Goal: Find specific page/section: Find specific page/section

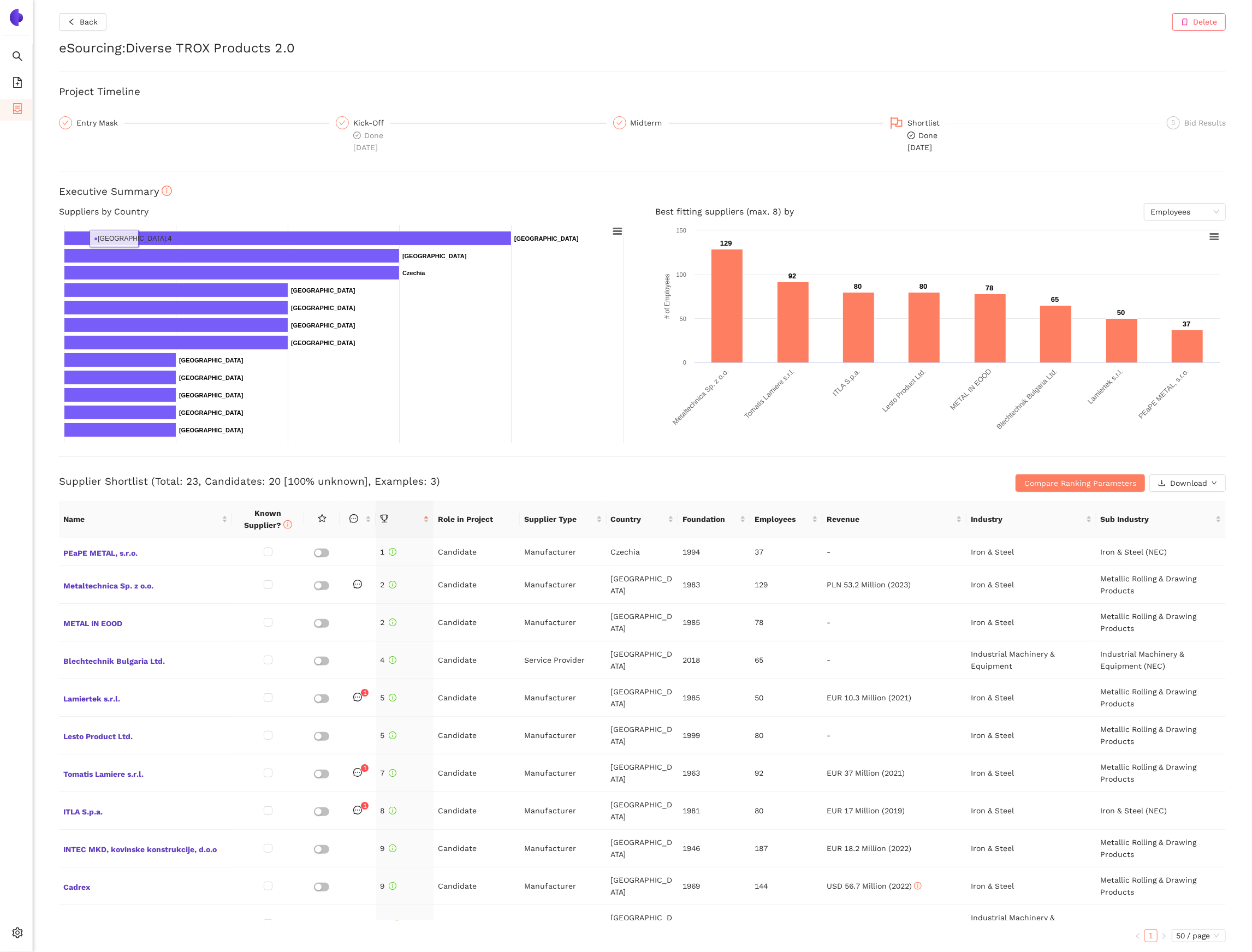
click at [101, 36] on div "Back Delete eSourcing : Diverse TROX Products 2.0 Project Timeline Entry Mask K…" at bounding box center [642, 476] width 1219 height 952
click at [99, 30] on button "Back" at bounding box center [83, 22] width 48 height 17
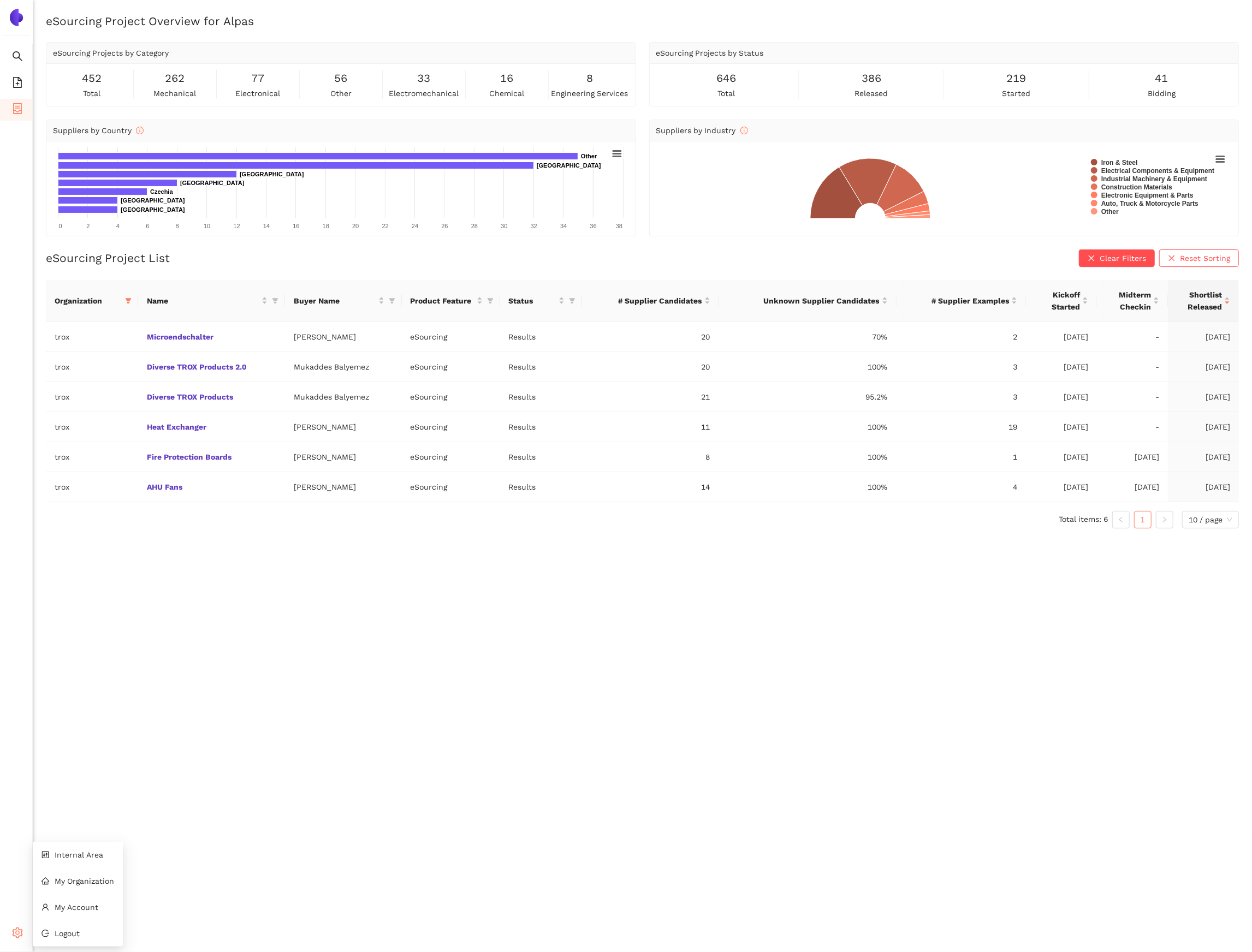
click at [14, 938] on icon "setting" at bounding box center [17, 933] width 11 height 11
click at [84, 858] on span "Internal Area" at bounding box center [79, 855] width 48 height 9
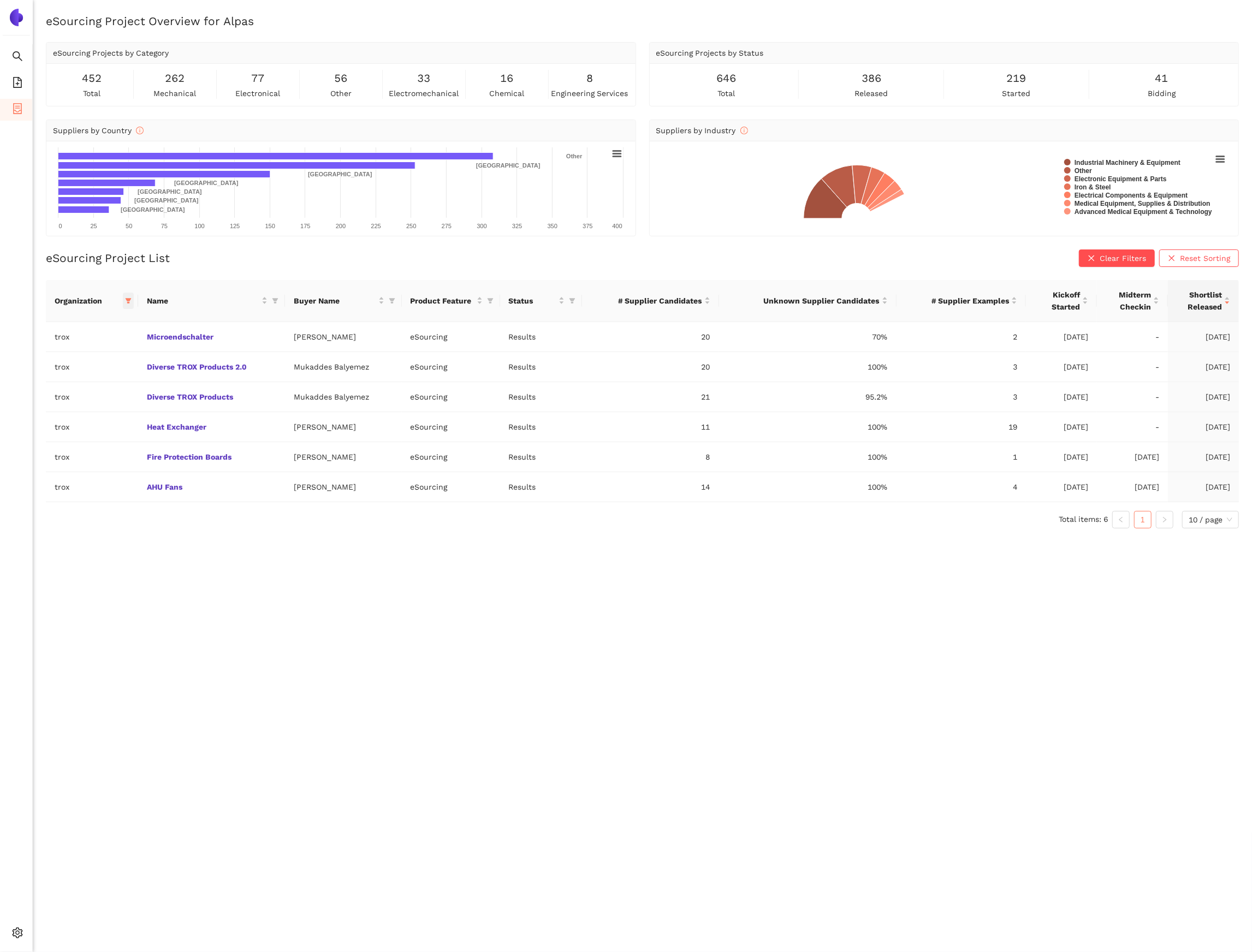
click at [129, 300] on icon "filter" at bounding box center [128, 301] width 6 height 6
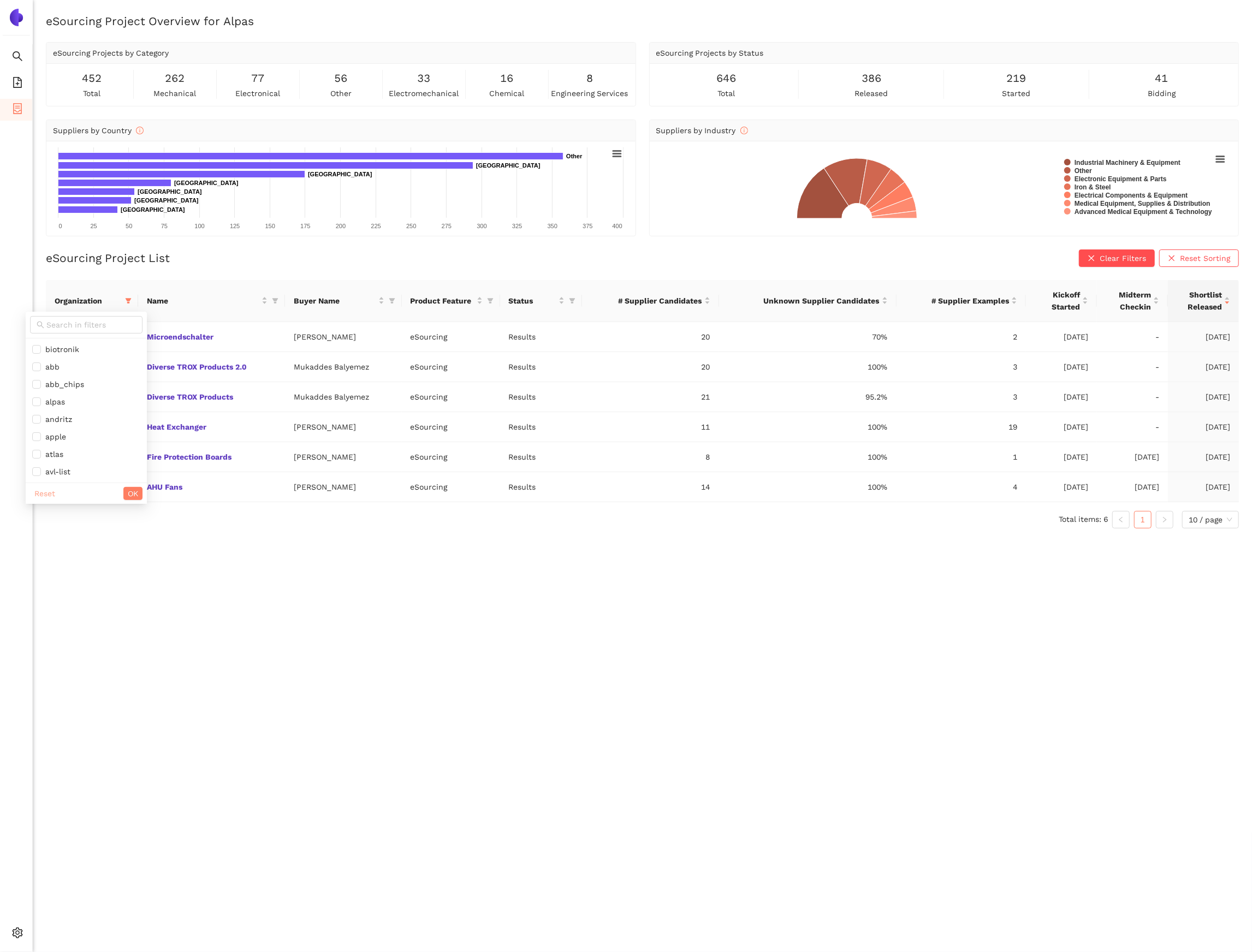
click at [50, 491] on span "Reset" at bounding box center [45, 493] width 21 height 12
checkbox input "false"
click at [65, 325] on input "text" at bounding box center [91, 325] width 89 height 12
type input "zeis"
click at [75, 347] on span "zeiss" at bounding box center [80, 349] width 95 height 12
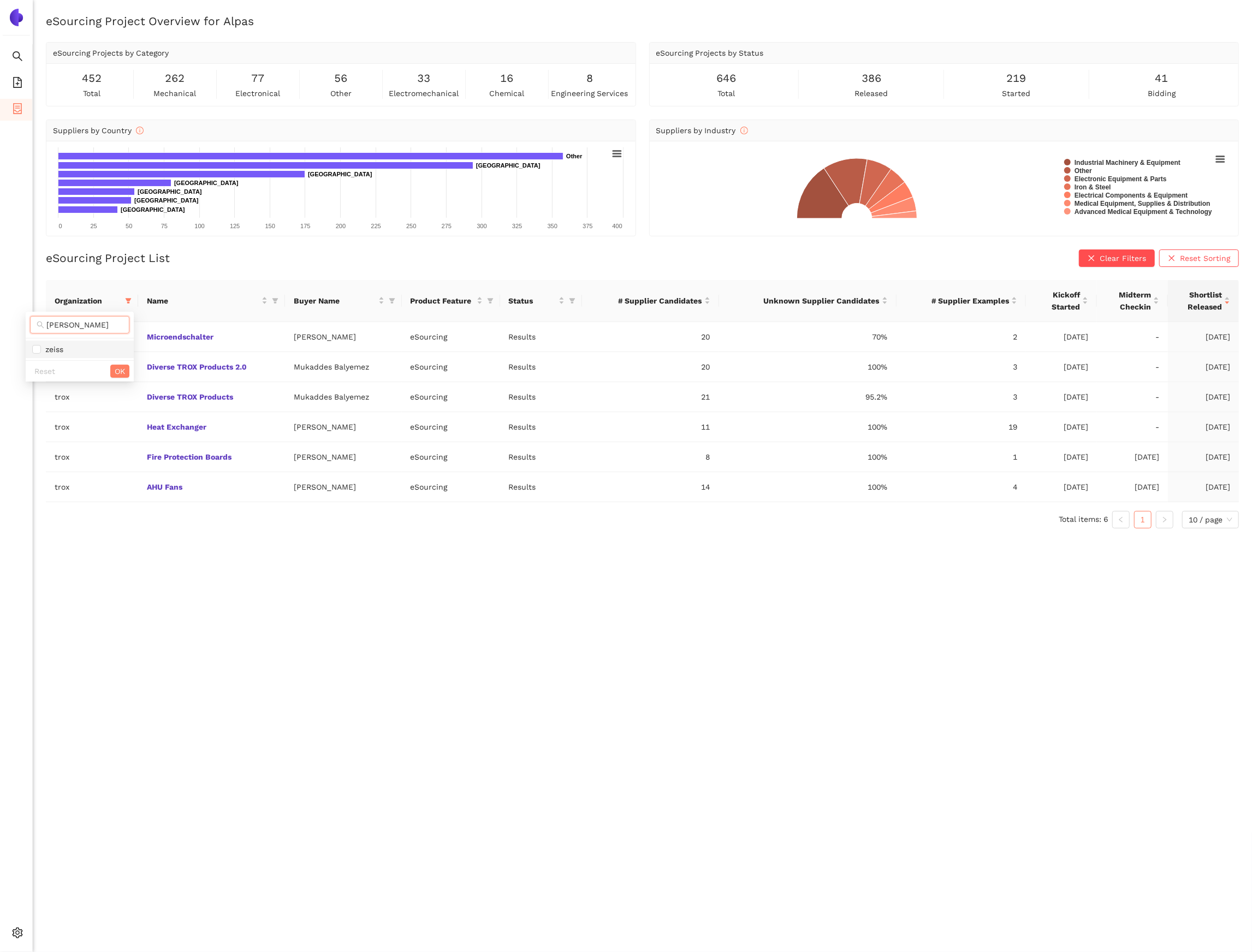
checkbox input "true"
click at [118, 372] on span "OK" at bounding box center [120, 371] width 10 height 12
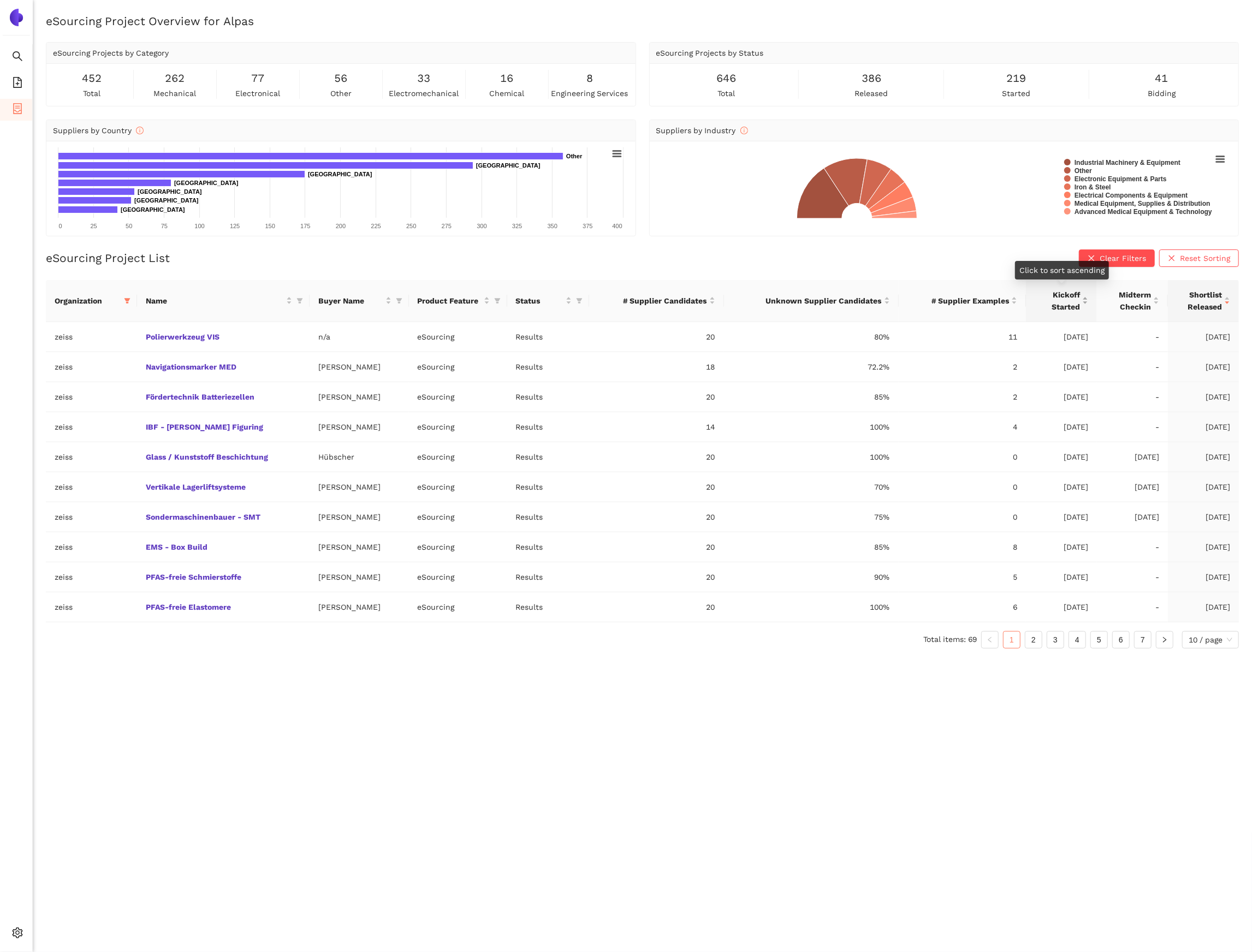
click at [1086, 300] on div "Kickoff Started" at bounding box center [1062, 300] width 53 height 24
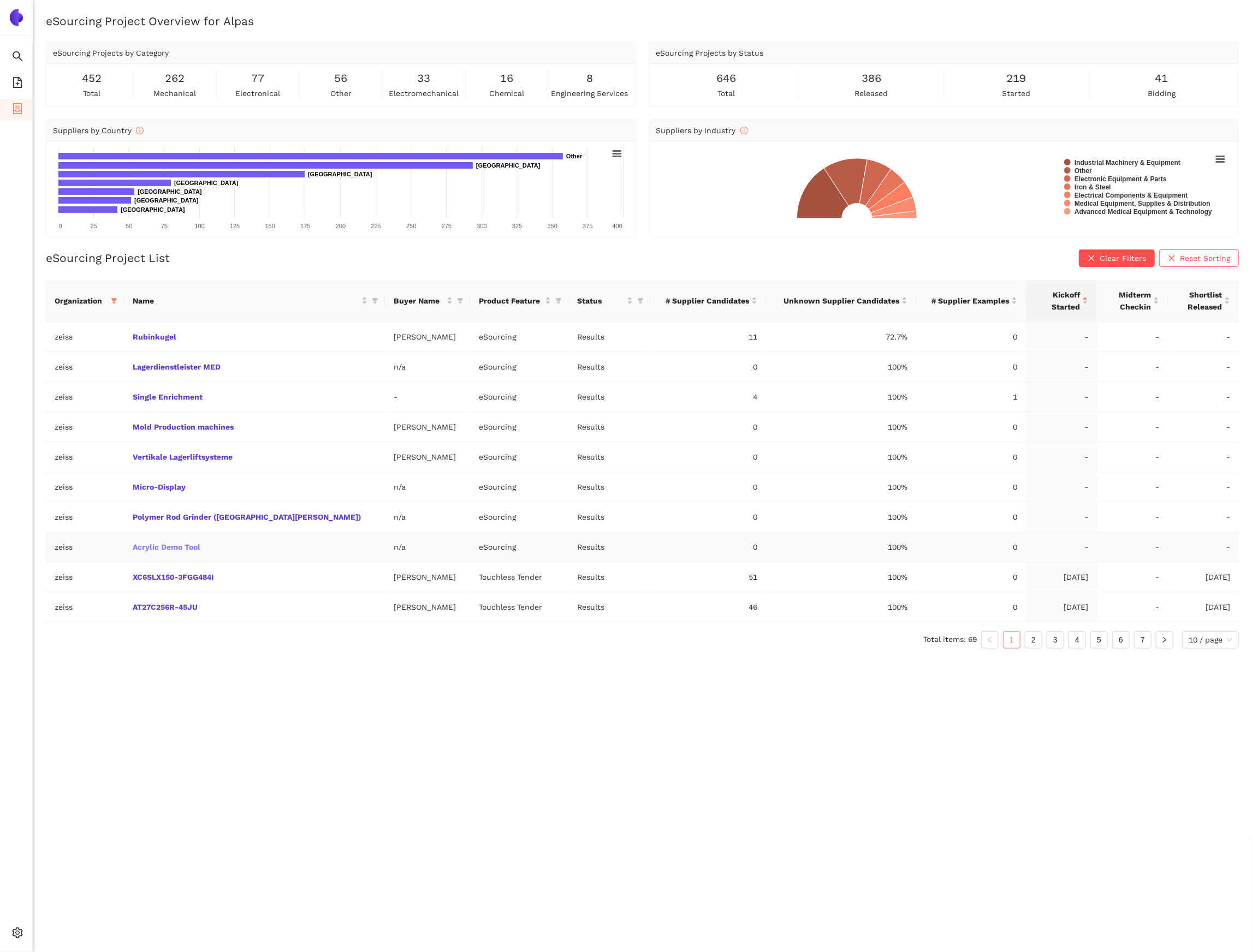
click at [0, 0] on link "Acrylic Demo Tool" at bounding box center [0, 0] width 0 height 0
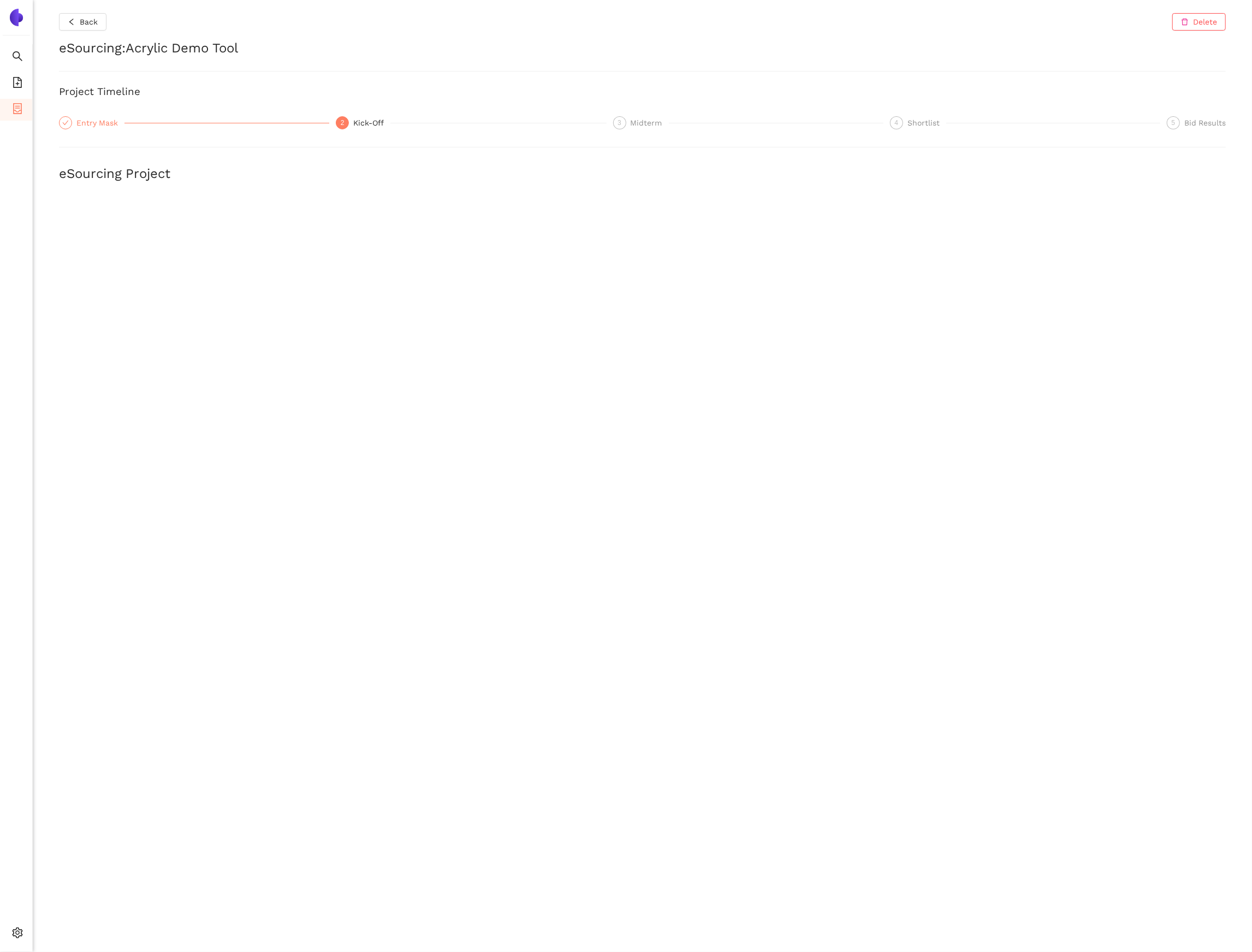
click at [89, 116] on div "Entry Mask" at bounding box center [100, 123] width 48 height 13
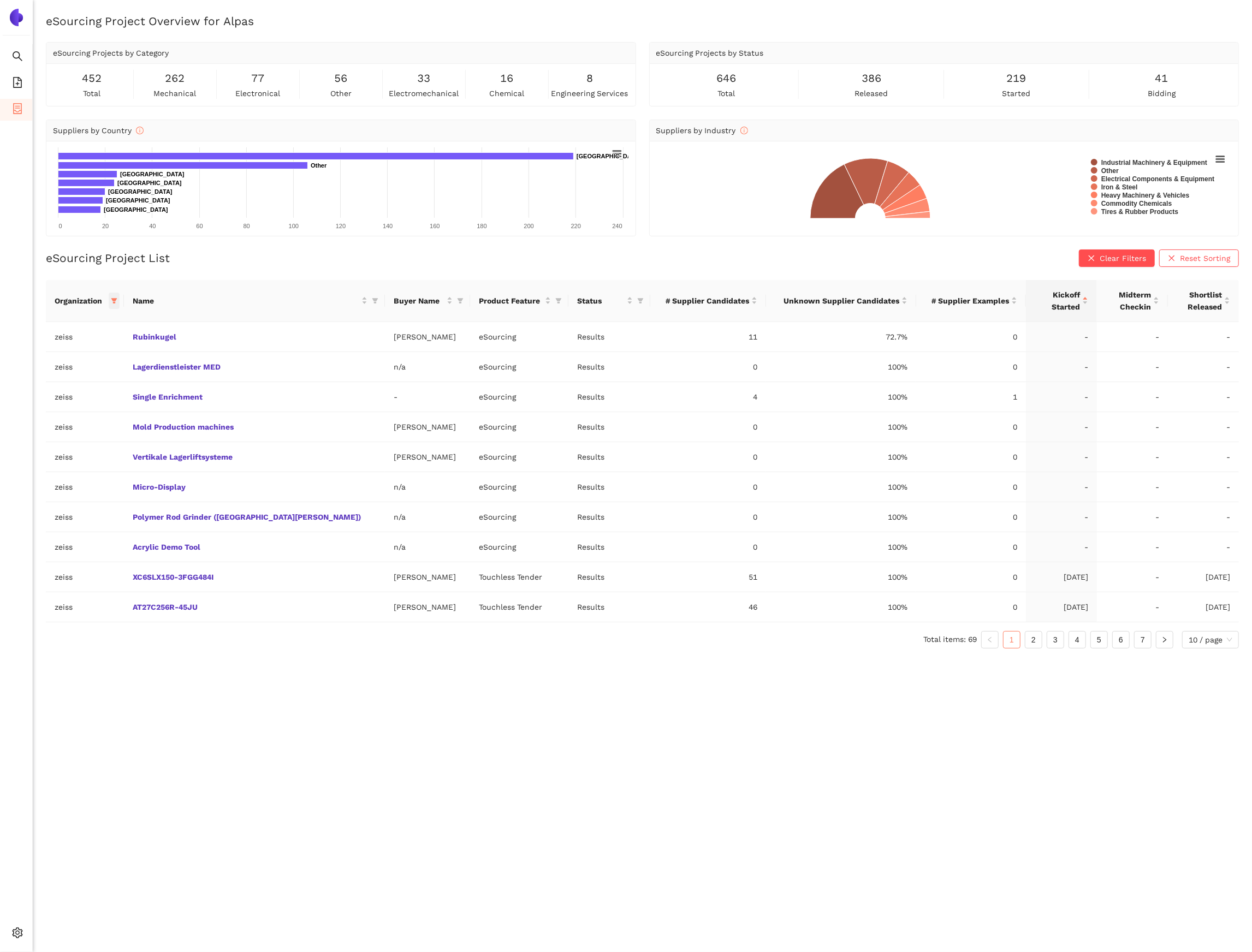
click at [120, 294] on span at bounding box center [114, 301] width 11 height 17
click at [109, 317] on span at bounding box center [84, 325] width 113 height 17
click at [47, 493] on span "Reset" at bounding box center [43, 493] width 21 height 12
checkbox input "false"
click at [76, 312] on div at bounding box center [84, 325] width 121 height 27
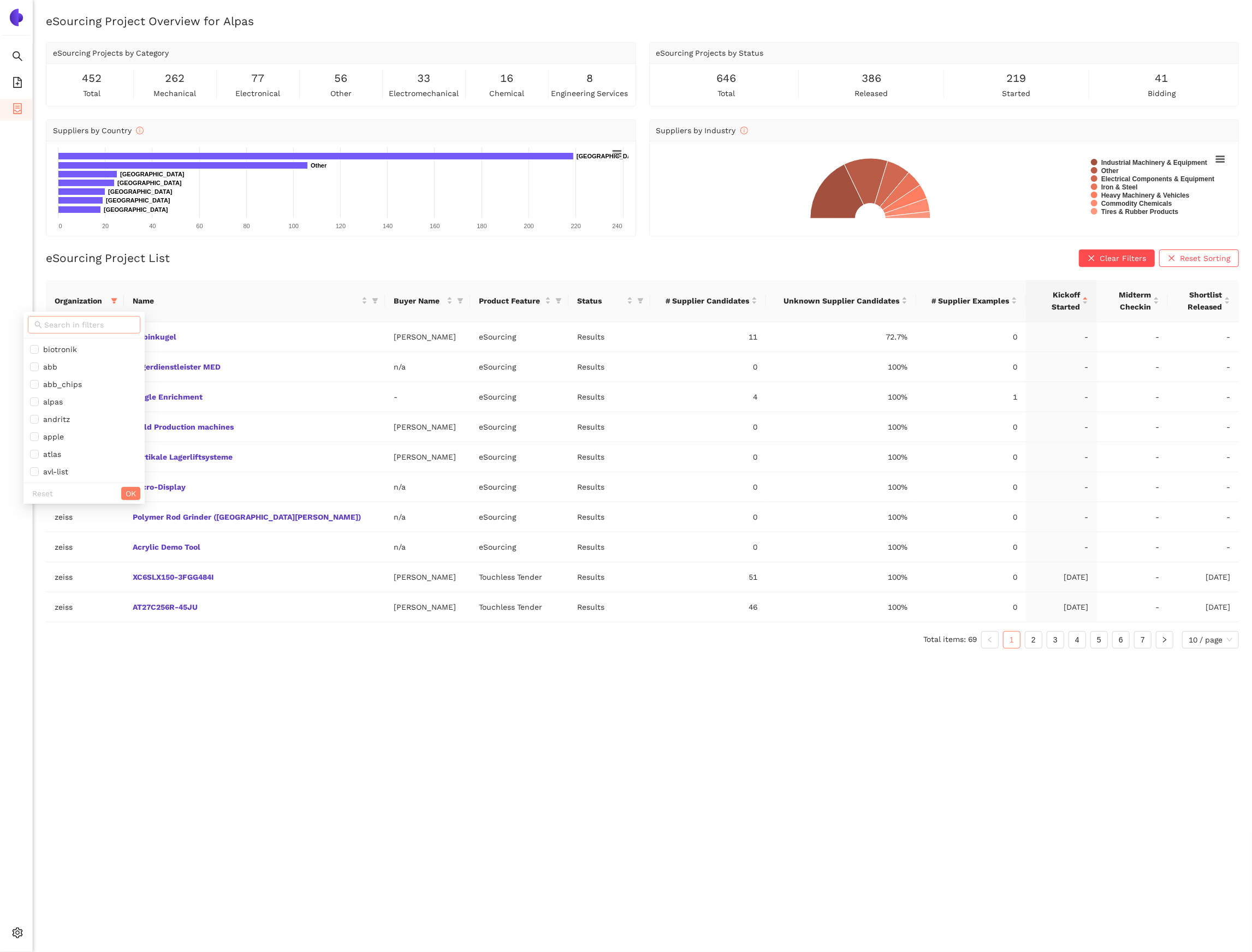
click at [77, 318] on span at bounding box center [84, 325] width 113 height 17
type input "sbb"
click at [61, 349] on span "sbb" at bounding box center [78, 349] width 95 height 12
checkbox input "true"
click at [112, 360] on ul "sbb" at bounding box center [78, 349] width 108 height 22
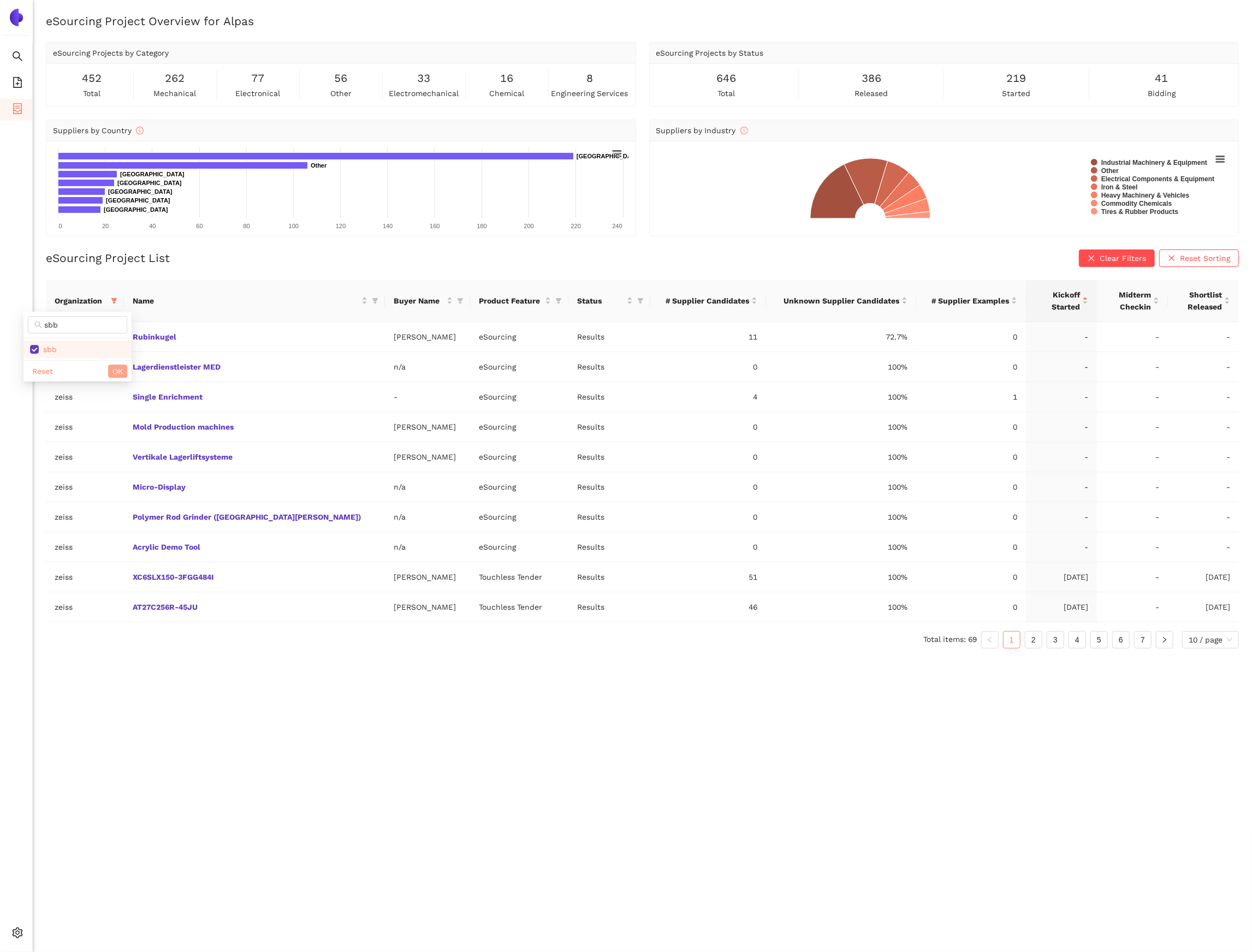
click at [118, 368] on span "OK" at bounding box center [118, 371] width 10 height 12
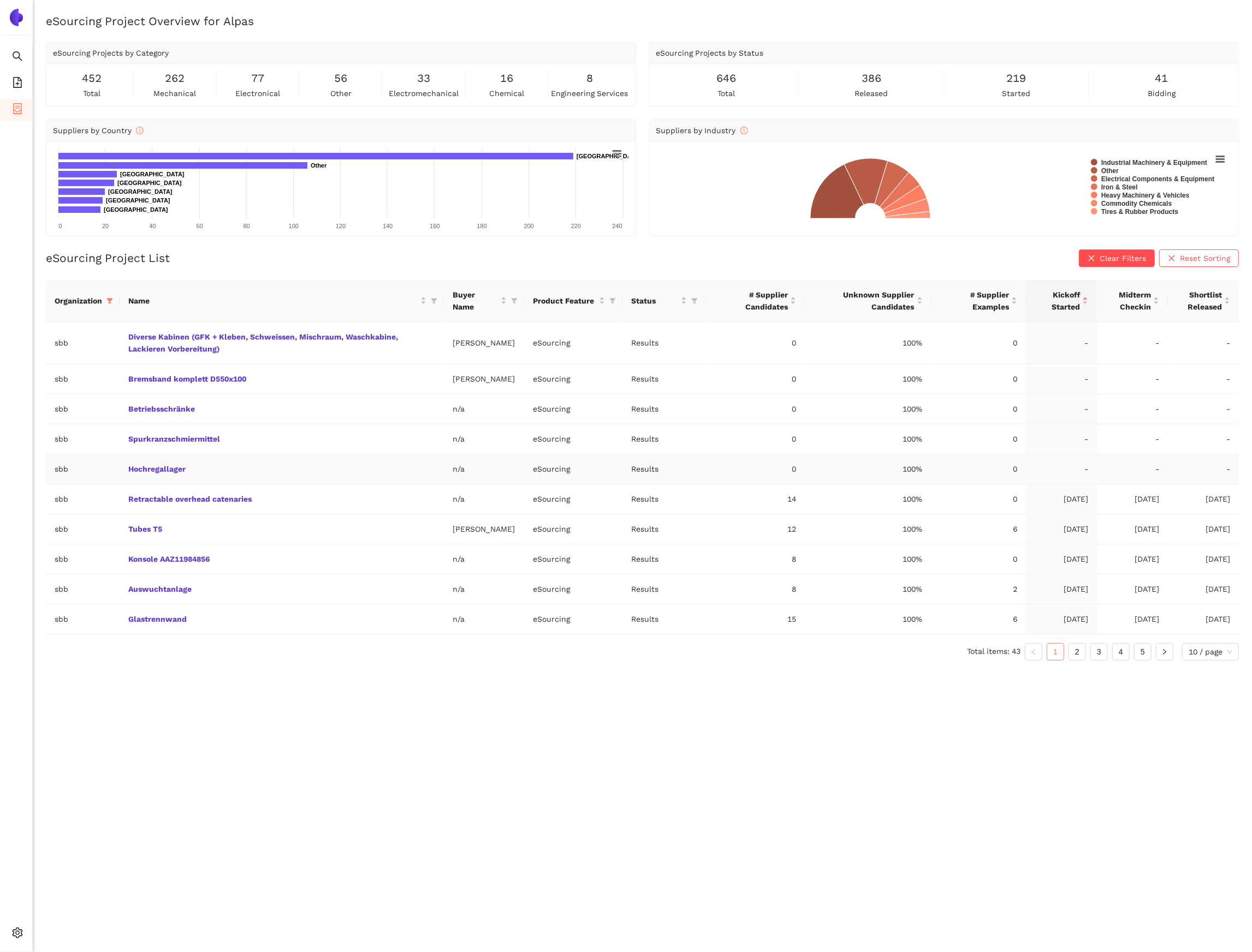
click at [263, 477] on td "Hochregallager" at bounding box center [282, 470] width 325 height 30
copy link "Hochregallager"
click at [208, 473] on td "Hochregallager" at bounding box center [282, 470] width 325 height 30
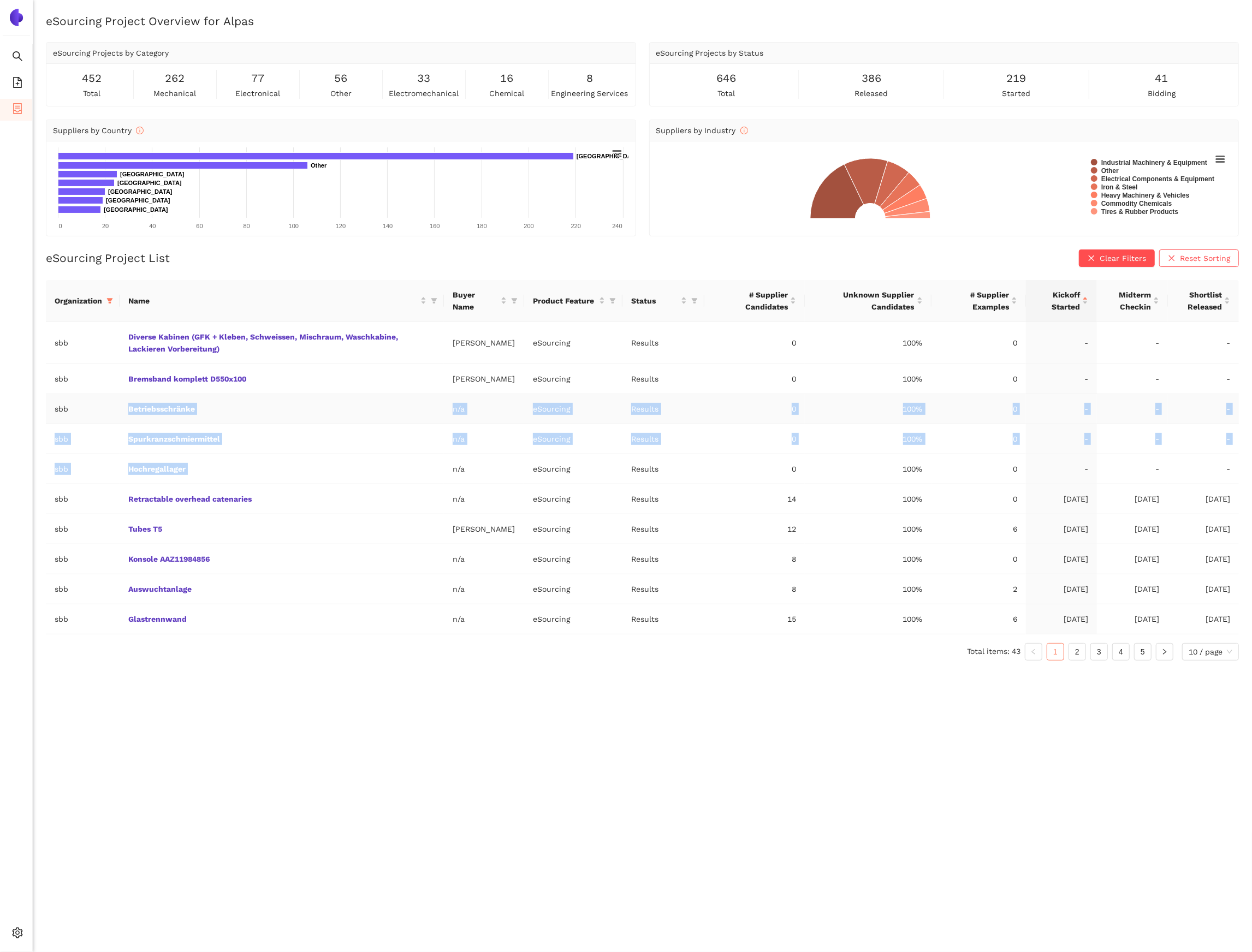
drag, startPoint x: 216, startPoint y: 475, endPoint x: 130, endPoint y: 415, distance: 104.9
click at [130, 415] on tbody "sbb Diverse Kabinen (GFK + Kleben, Schweissen, Mischraum, Waschkabine, Lackiere…" at bounding box center [643, 478] width 1193 height 312
click at [388, 409] on td "Betriebsschränke" at bounding box center [282, 410] width 325 height 30
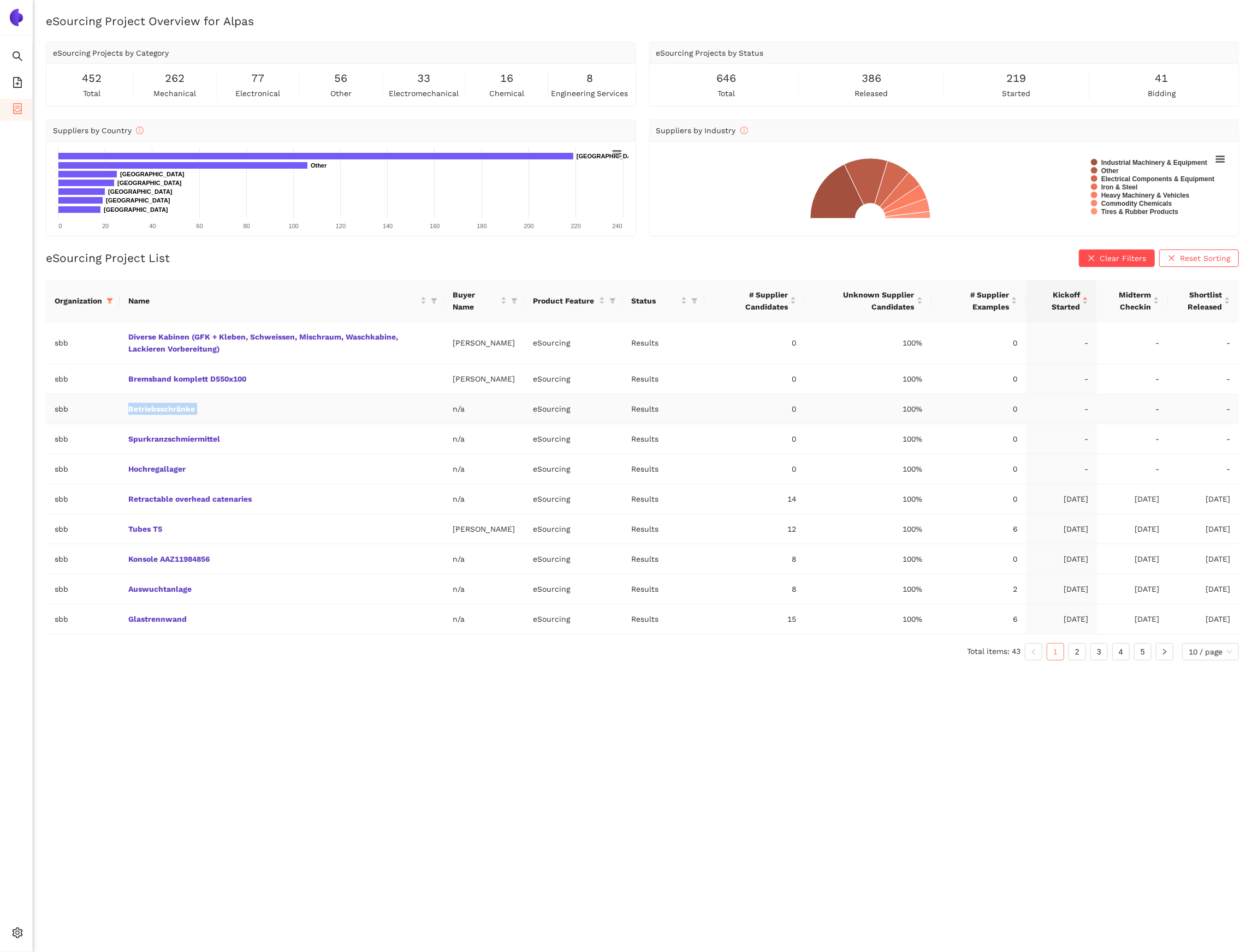
copy link "Betriebsschränke"
click at [308, 429] on td "Spurkranzschmiermittel" at bounding box center [282, 439] width 325 height 30
copy link "Spurkranzschmiermittel"
click at [312, 470] on td "Hochregallager" at bounding box center [282, 470] width 325 height 30
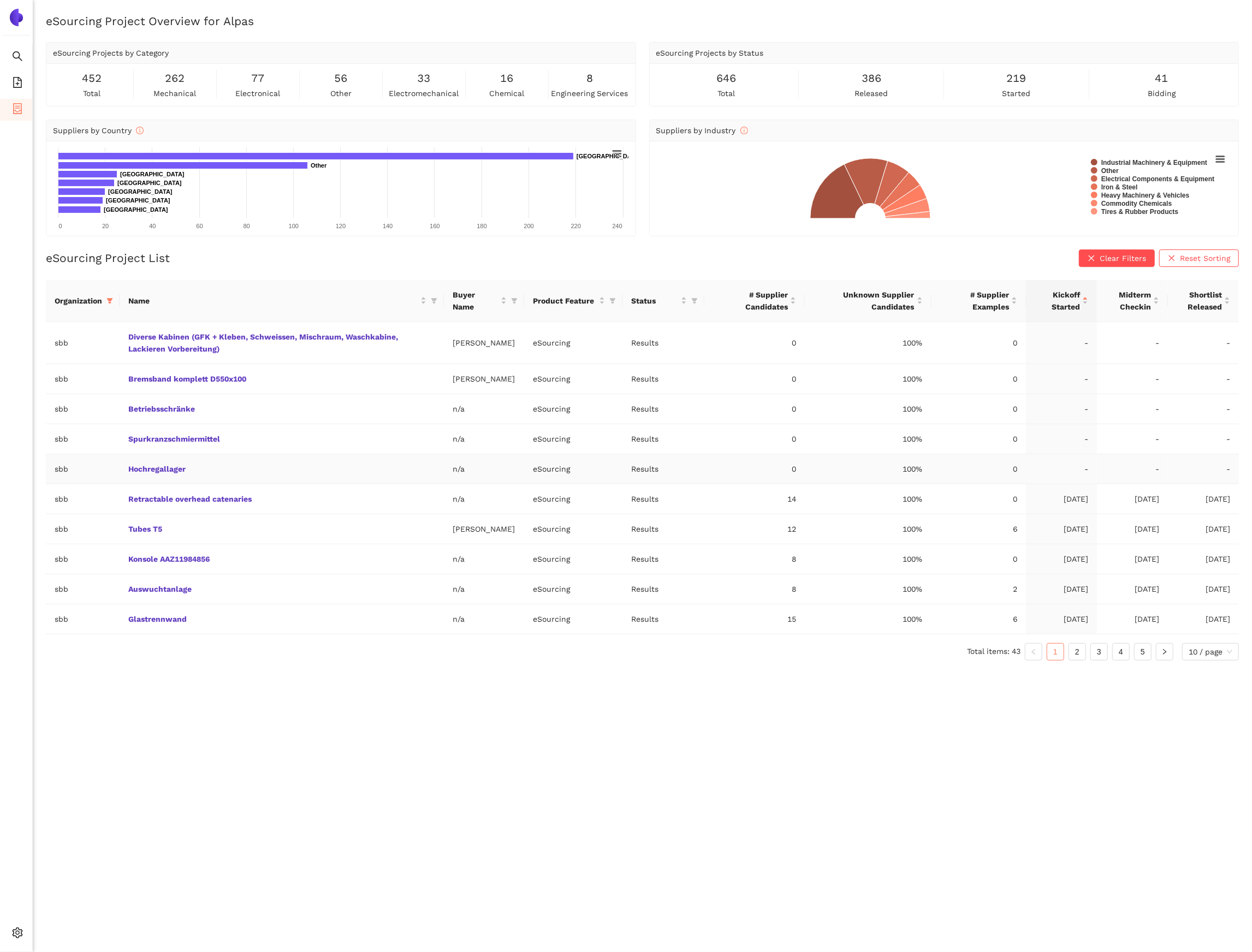
click at [312, 470] on td "Hochregallager" at bounding box center [282, 470] width 325 height 30
copy link "Hochregallager"
click at [0, 0] on link "Hochregallager" at bounding box center [0, 0] width 0 height 0
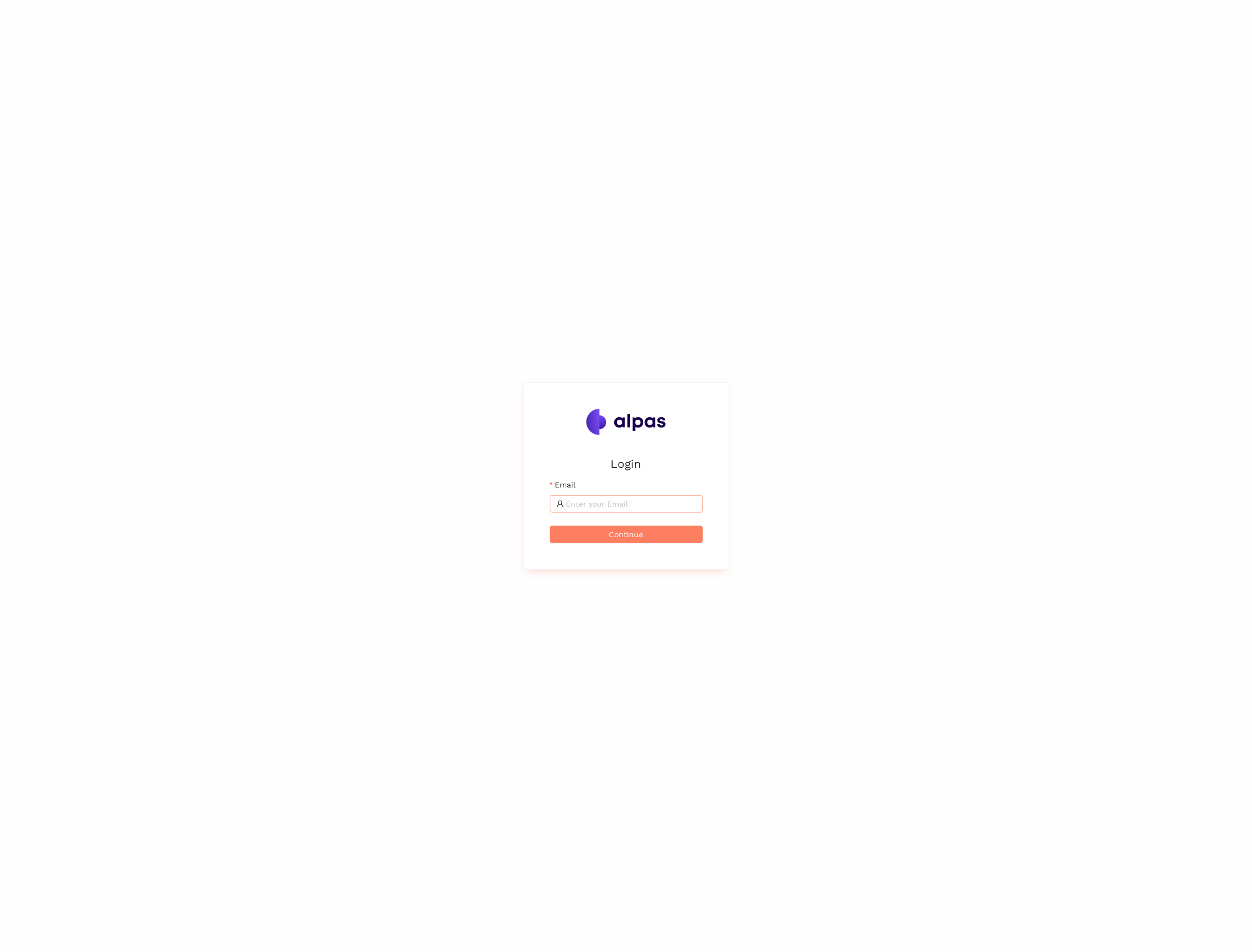
click at [580, 501] on input "Email" at bounding box center [631, 503] width 130 height 12
type input "[PERSON_NAME][EMAIL_ADDRESS][PERSON_NAME]"
click at [22, 107] on icon "container" at bounding box center [17, 108] width 11 height 11
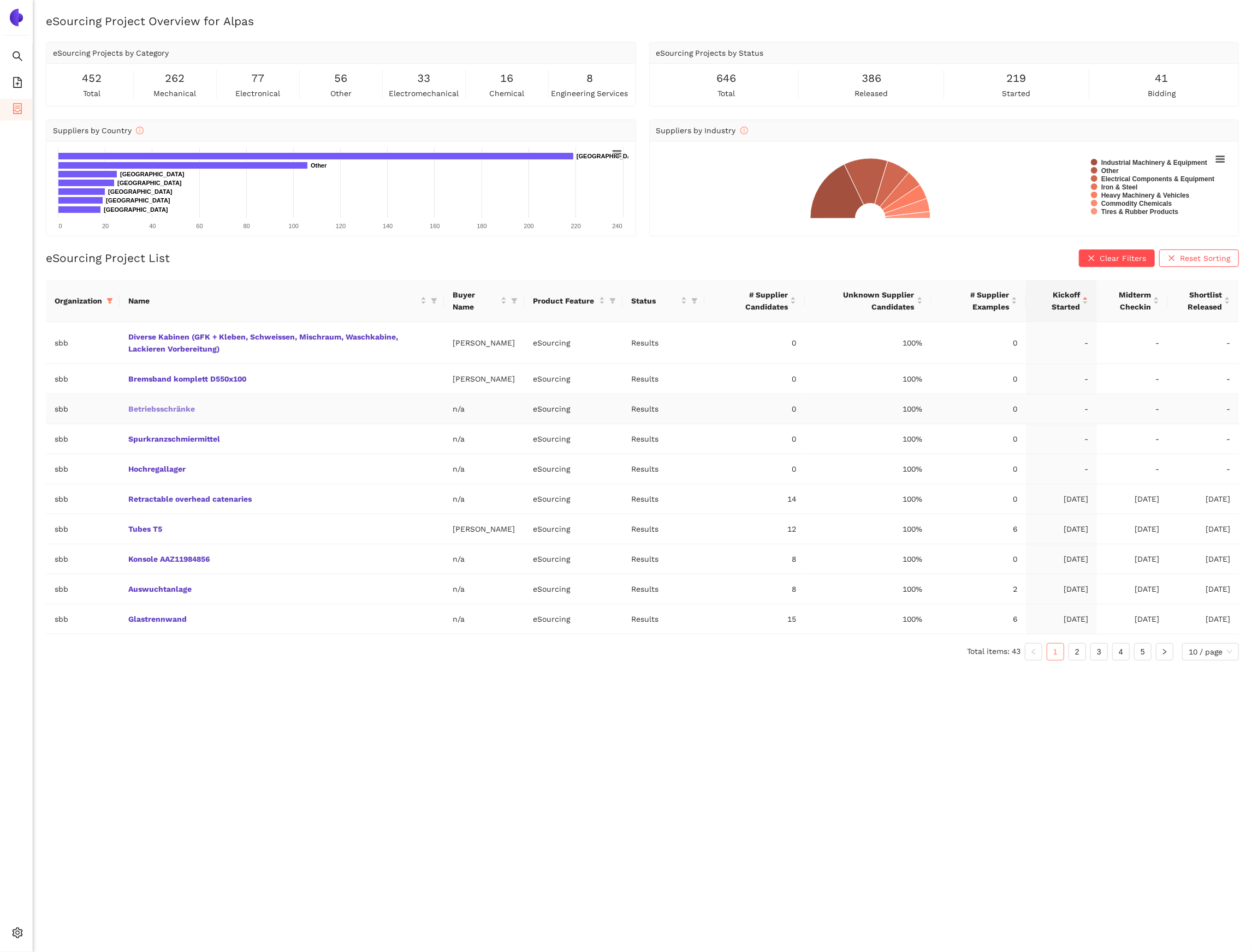
click at [0, 0] on link "Betriebsschränke" at bounding box center [0, 0] width 0 height 0
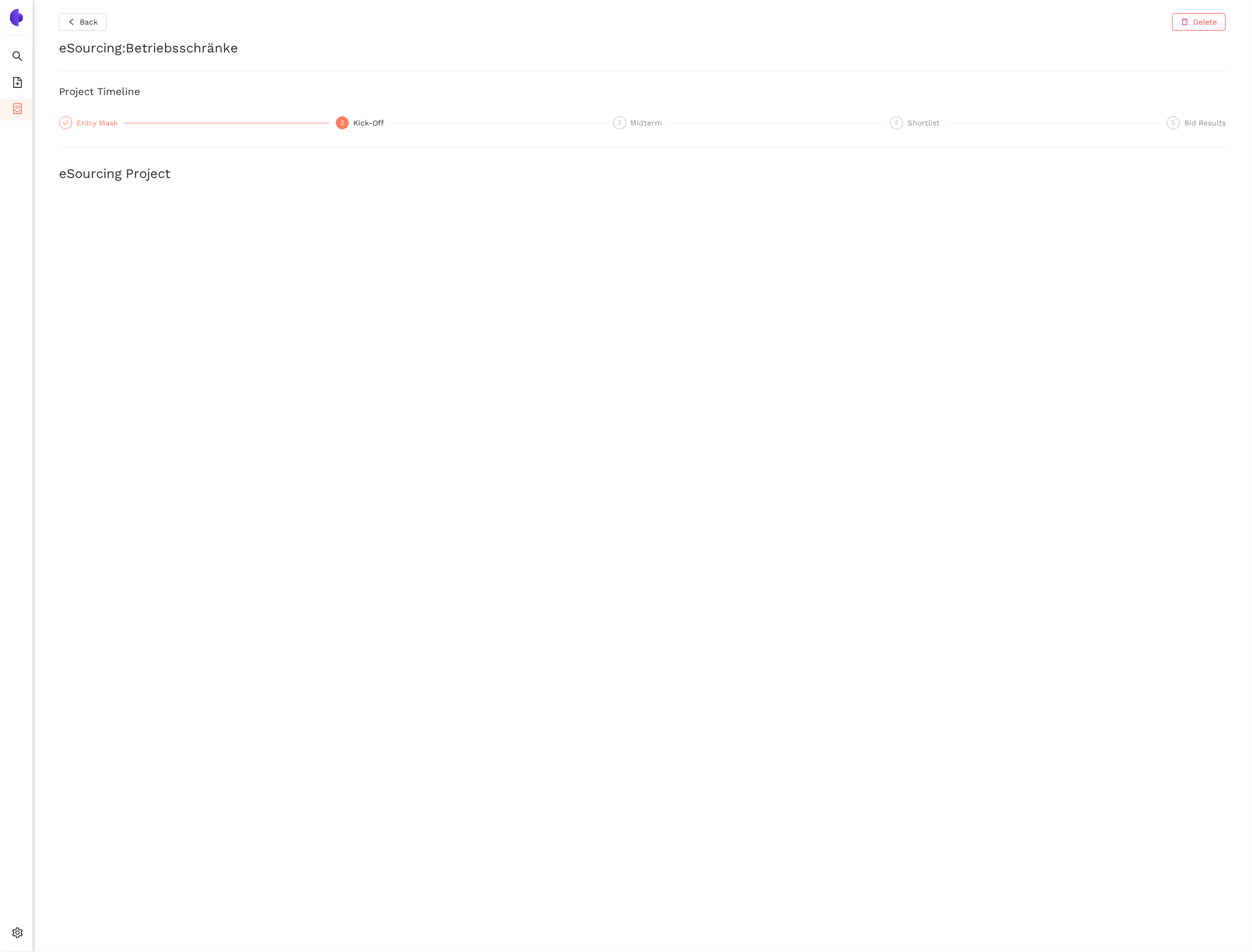
click at [95, 124] on div "Entry Mask" at bounding box center [100, 123] width 48 height 13
click at [345, 123] on div "2" at bounding box center [343, 123] width 13 height 13
click at [113, 125] on div "Entry Mask" at bounding box center [100, 123] width 48 height 13
click at [81, 26] on span "Back" at bounding box center [89, 22] width 18 height 12
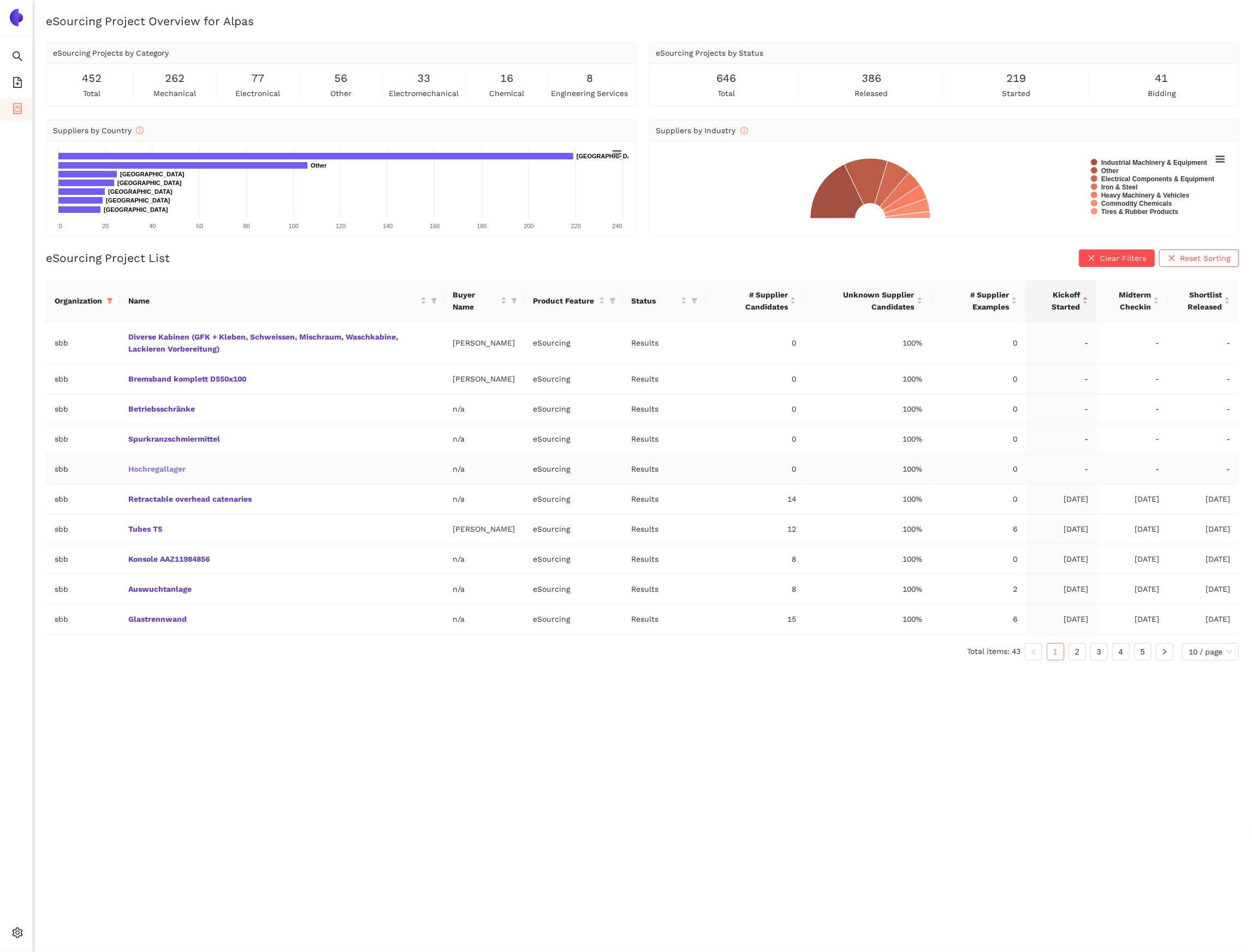
click at [0, 0] on link "Hochregallager" at bounding box center [0, 0] width 0 height 0
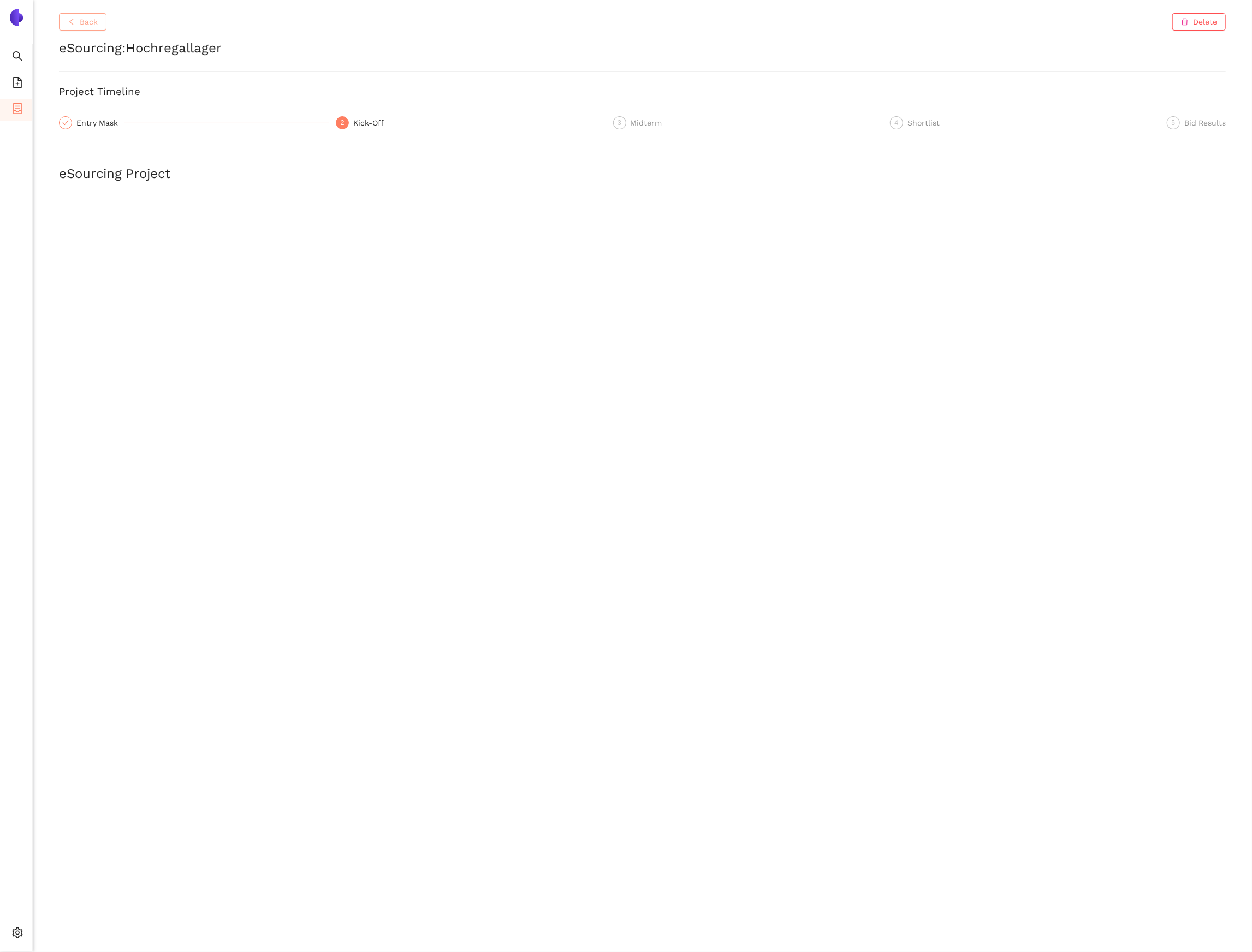
click at [93, 22] on span "Back" at bounding box center [89, 22] width 18 height 12
